Goal: Answer question/provide support: Share knowledge or assist other users

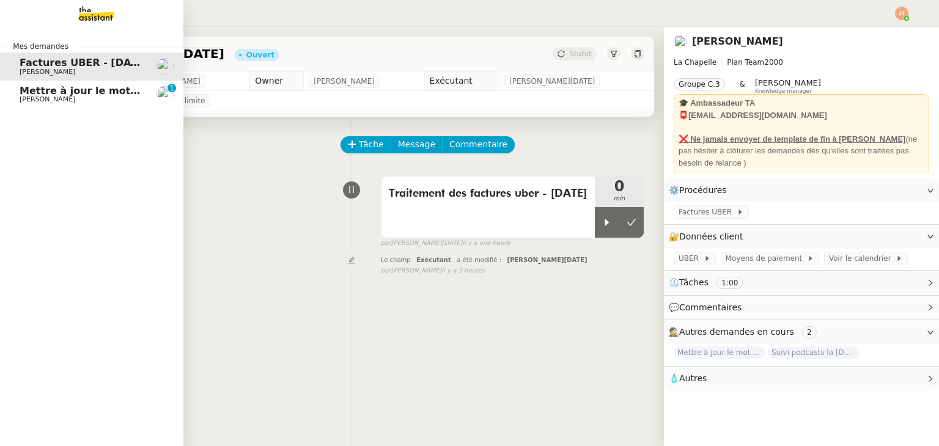
click at [59, 94] on span "Mettre à jour le mot de passe SNCF" at bounding box center [118, 91] width 196 height 12
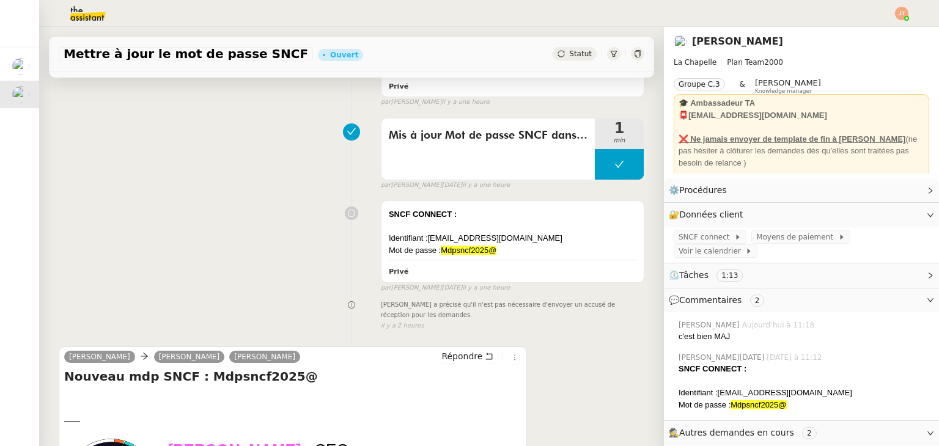
scroll to position [245, 0]
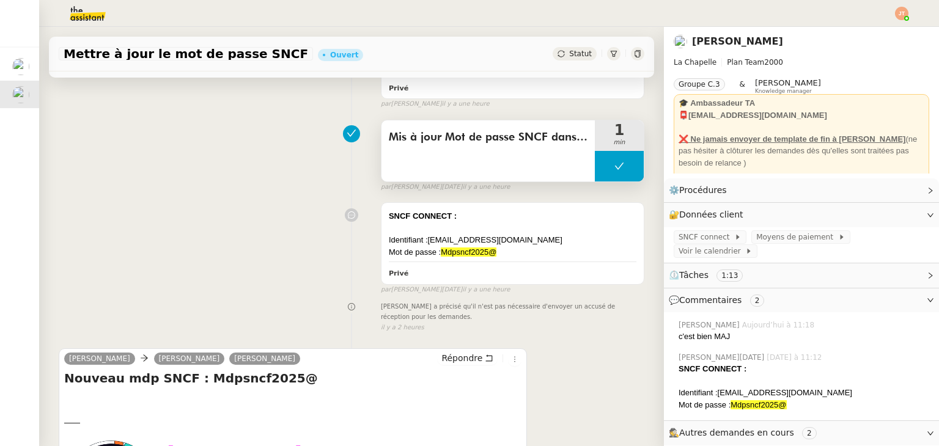
click at [595, 169] on button at bounding box center [619, 166] width 49 height 31
click at [602, 169] on icon at bounding box center [607, 166] width 10 height 10
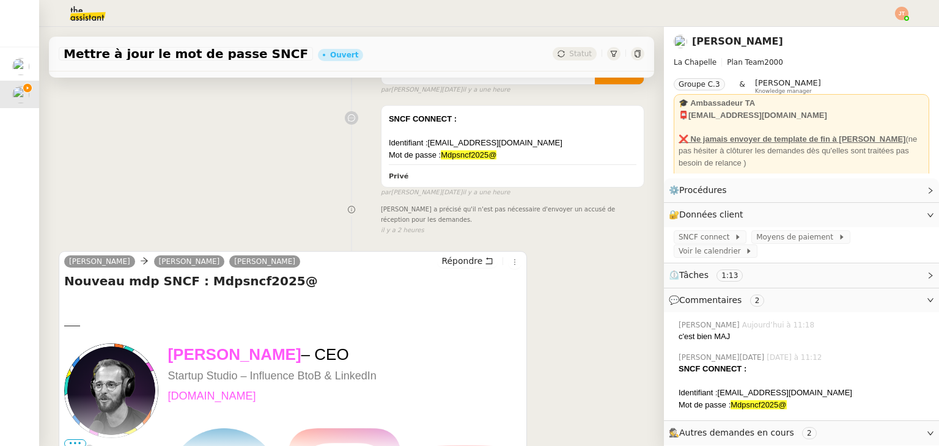
scroll to position [367, 0]
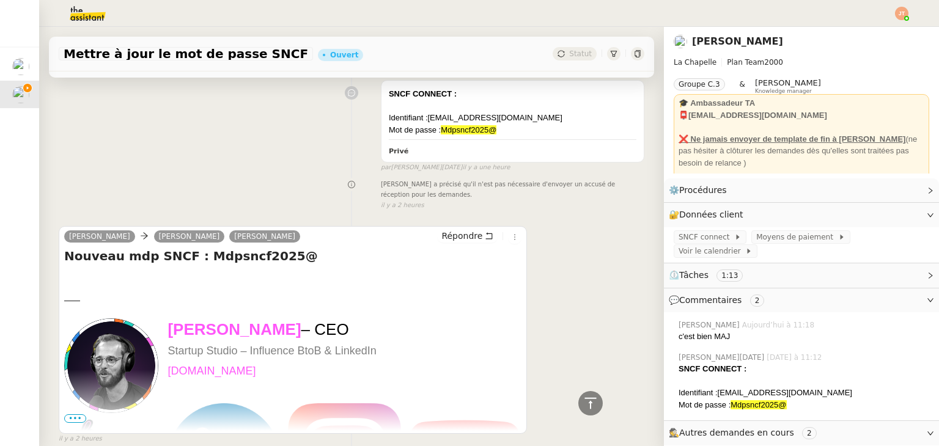
click at [447, 243] on div "Répondre" at bounding box center [479, 236] width 84 height 15
click at [447, 243] on button "Répondre" at bounding box center [467, 235] width 61 height 13
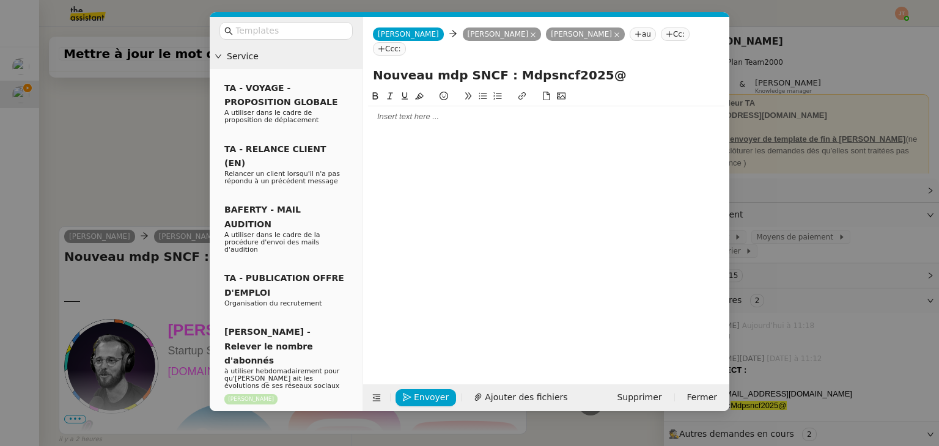
click at [403, 111] on div at bounding box center [546, 116] width 356 height 21
click at [431, 155] on div "[PERSON_NAME], Je vous confirme avoir mis à jour le mot de passe de votre compt…" at bounding box center [546, 139] width 356 height 66
click at [416, 393] on span "Envoyer" at bounding box center [431, 398] width 35 height 14
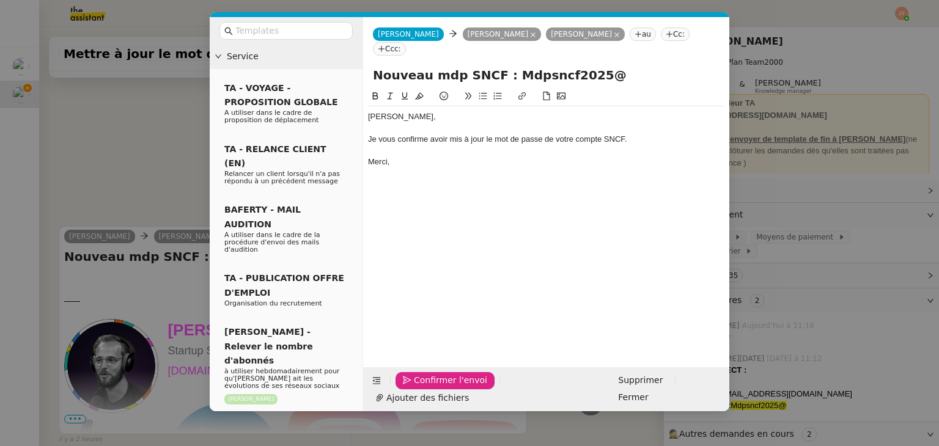
click at [416, 388] on span "Confirmer l'envoi" at bounding box center [450, 381] width 73 height 14
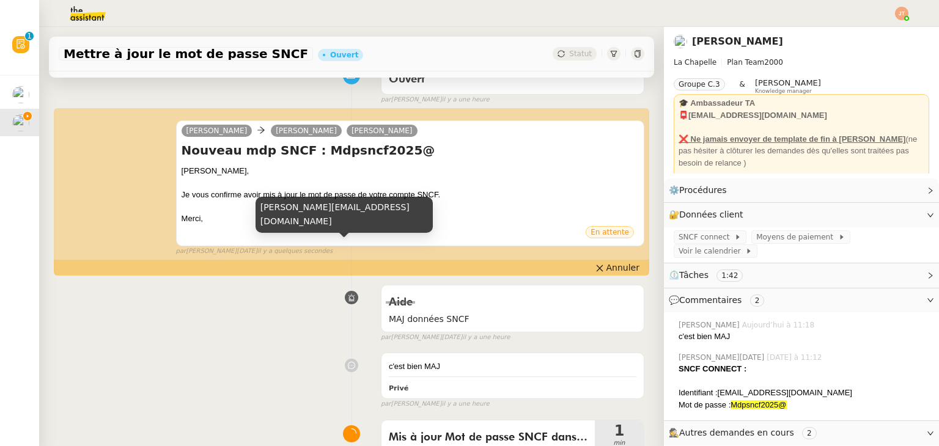
scroll to position [306, 0]
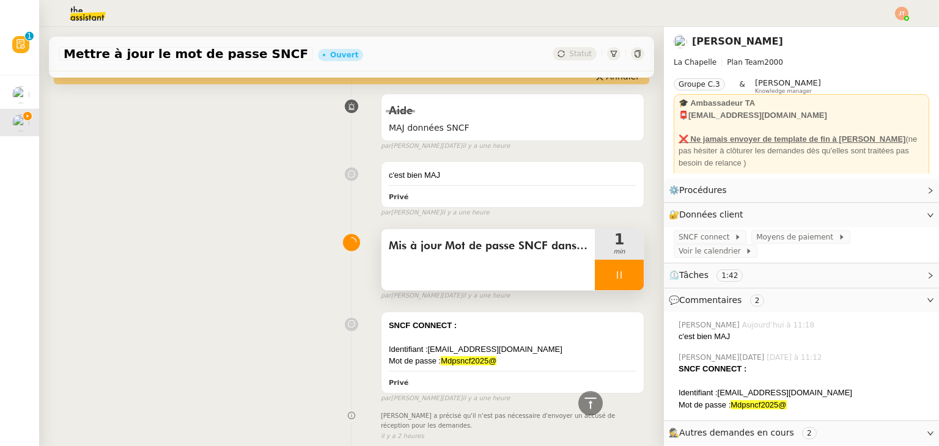
click at [597, 274] on div at bounding box center [619, 275] width 49 height 31
click at [627, 276] on icon at bounding box center [632, 275] width 10 height 10
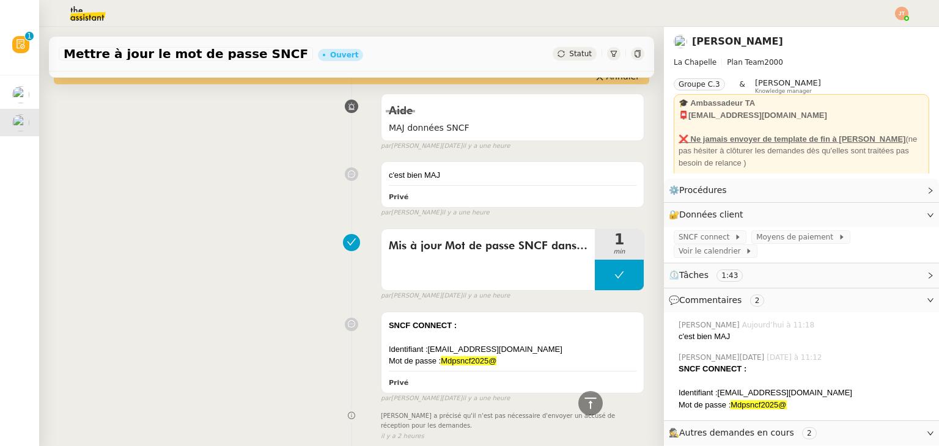
click at [569, 55] on span "Statut" at bounding box center [580, 54] width 23 height 9
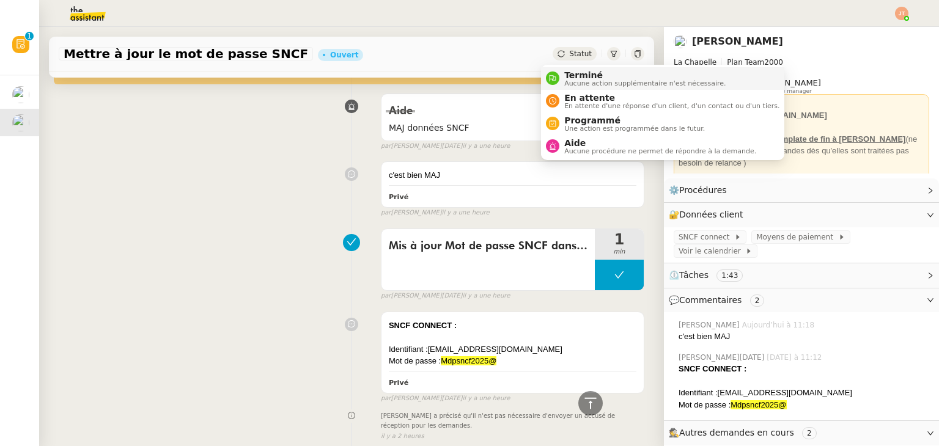
click at [569, 77] on span "Terminé" at bounding box center [644, 75] width 161 height 10
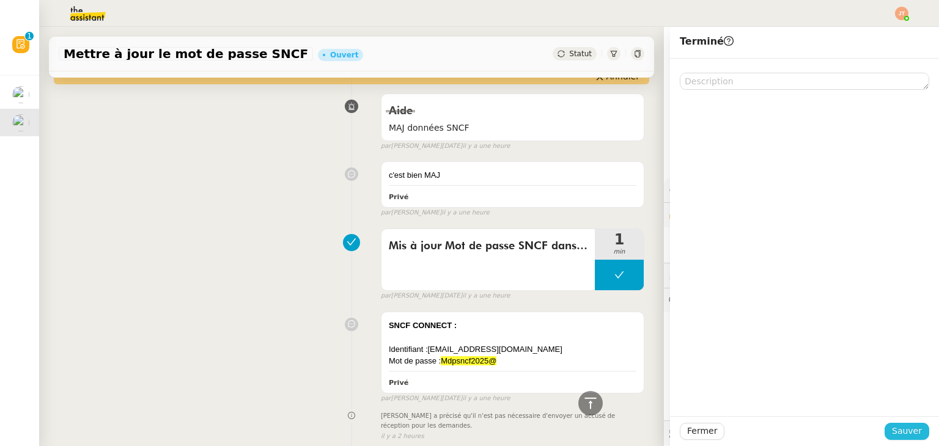
click at [910, 426] on span "Sauver" at bounding box center [907, 431] width 30 height 14
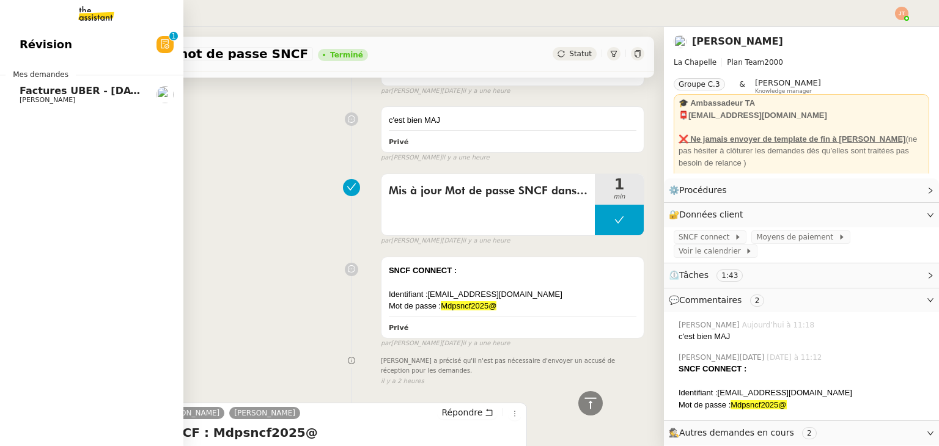
scroll to position [306, 0]
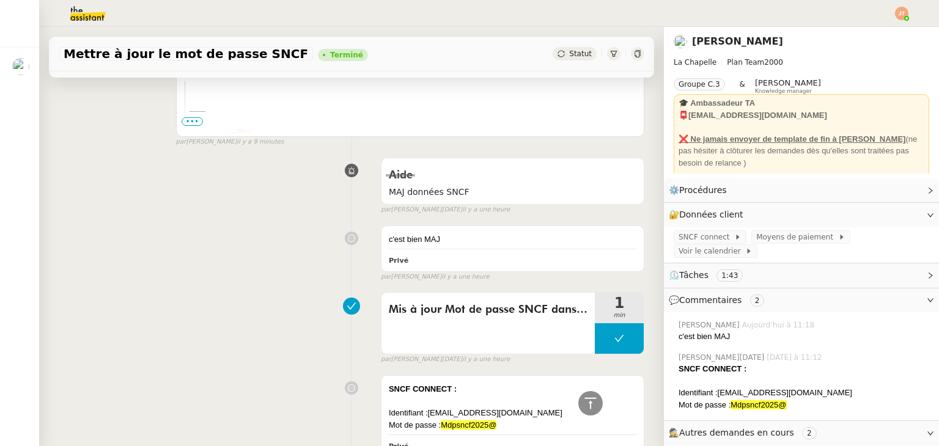
click at [901, 12] on img at bounding box center [901, 13] width 13 height 13
click at [877, 31] on li "Suivi" at bounding box center [868, 34] width 79 height 17
